Goal: Use online tool/utility: Utilize a website feature to perform a specific function

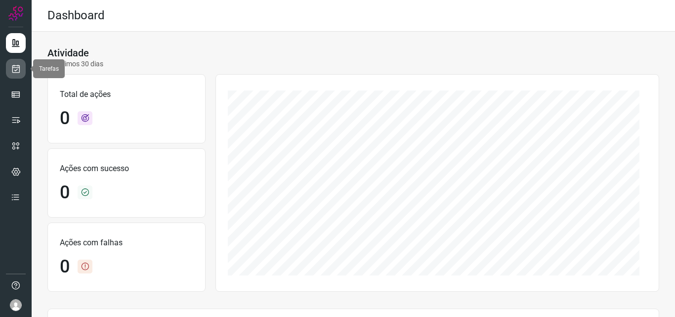
click at [17, 71] on icon at bounding box center [16, 69] width 10 height 10
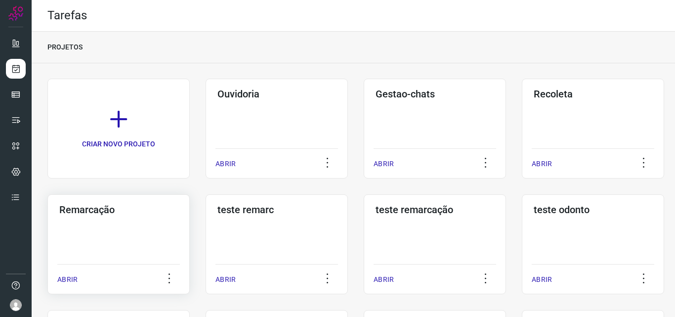
click at [75, 206] on h3 "Remarcação" at bounding box center [118, 210] width 119 height 12
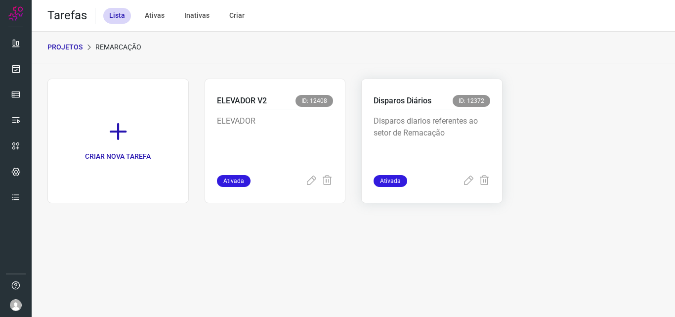
click at [405, 101] on p "Disparos Diários" at bounding box center [403, 101] width 58 height 12
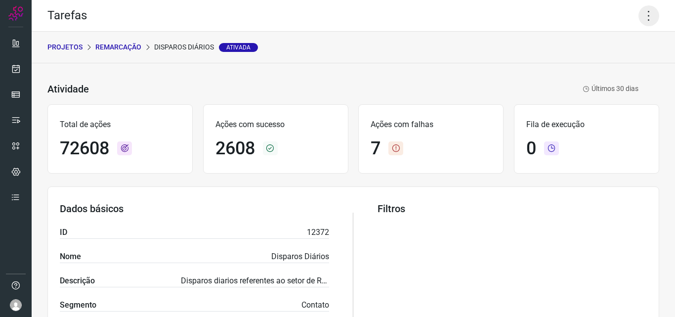
click at [640, 15] on icon at bounding box center [649, 15] width 21 height 21
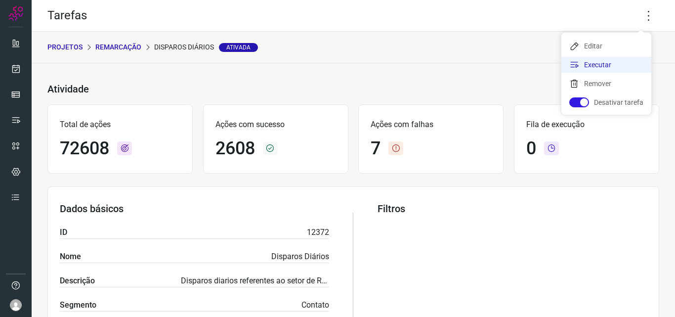
click at [595, 62] on li "Executar" at bounding box center [606, 65] width 90 height 16
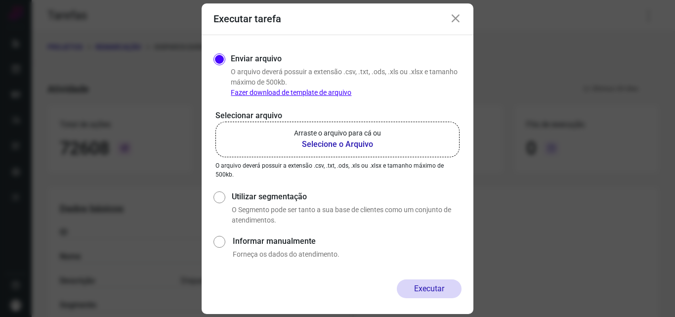
click at [327, 143] on b "Selecione o Arquivo" at bounding box center [337, 144] width 87 height 12
click at [0, 0] on input "Arraste o arquivo para cá ou Selecione o Arquivo" at bounding box center [0, 0] width 0 height 0
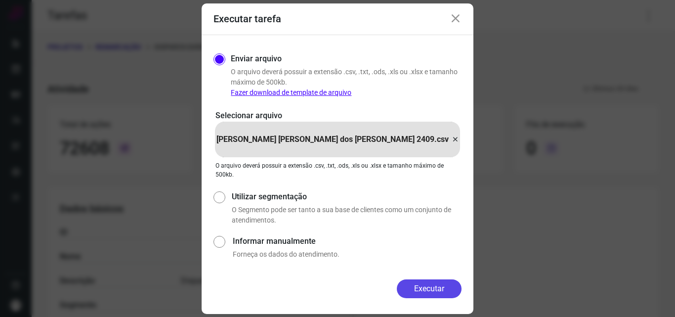
click at [439, 290] on button "Executar" at bounding box center [429, 288] width 65 height 19
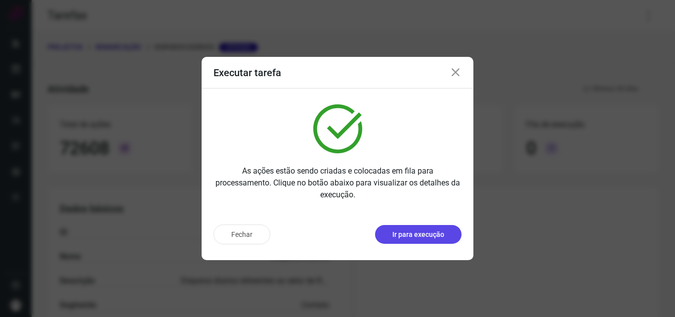
click at [424, 236] on p "Ir para execução" at bounding box center [418, 234] width 52 height 10
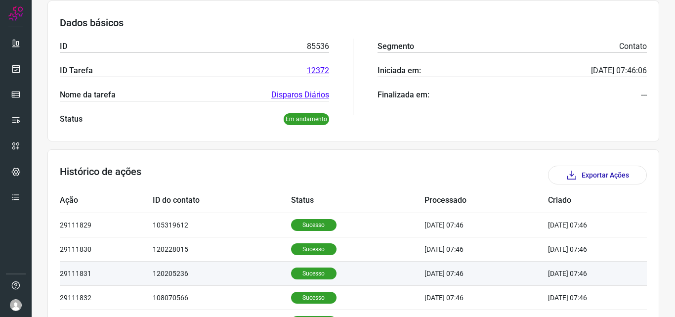
scroll to position [247, 0]
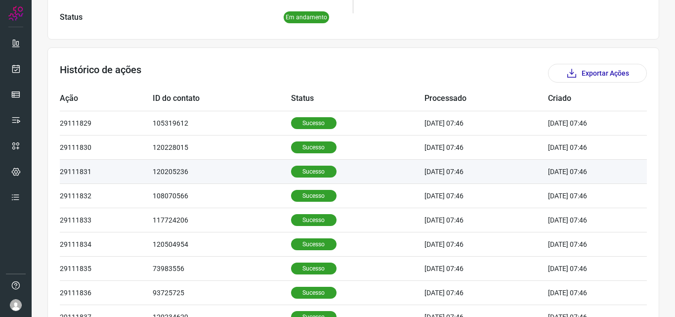
click at [309, 171] on p "Sucesso" at bounding box center [313, 172] width 45 height 12
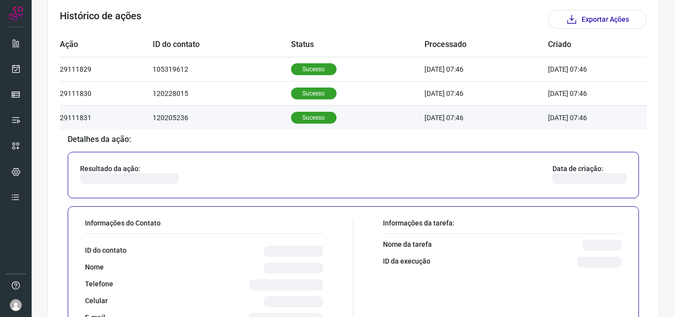
scroll to position [395, 0]
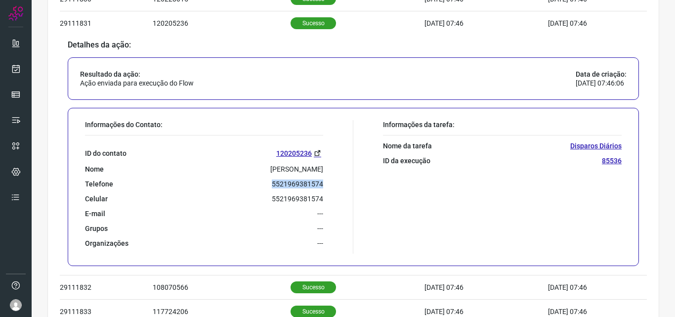
drag, startPoint x: 262, startPoint y: 186, endPoint x: 338, endPoint y: 185, distance: 75.6
click at [338, 185] on div "Informações do Contato: ID do contato 120205236 Nome Gabriela Teixeira Telefone…" at bounding box center [216, 186] width 273 height 133
copy p "5521969381574"
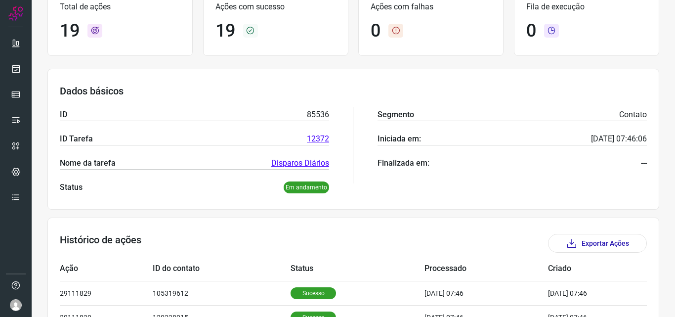
scroll to position [0, 0]
